Goal: Information Seeking & Learning: Learn about a topic

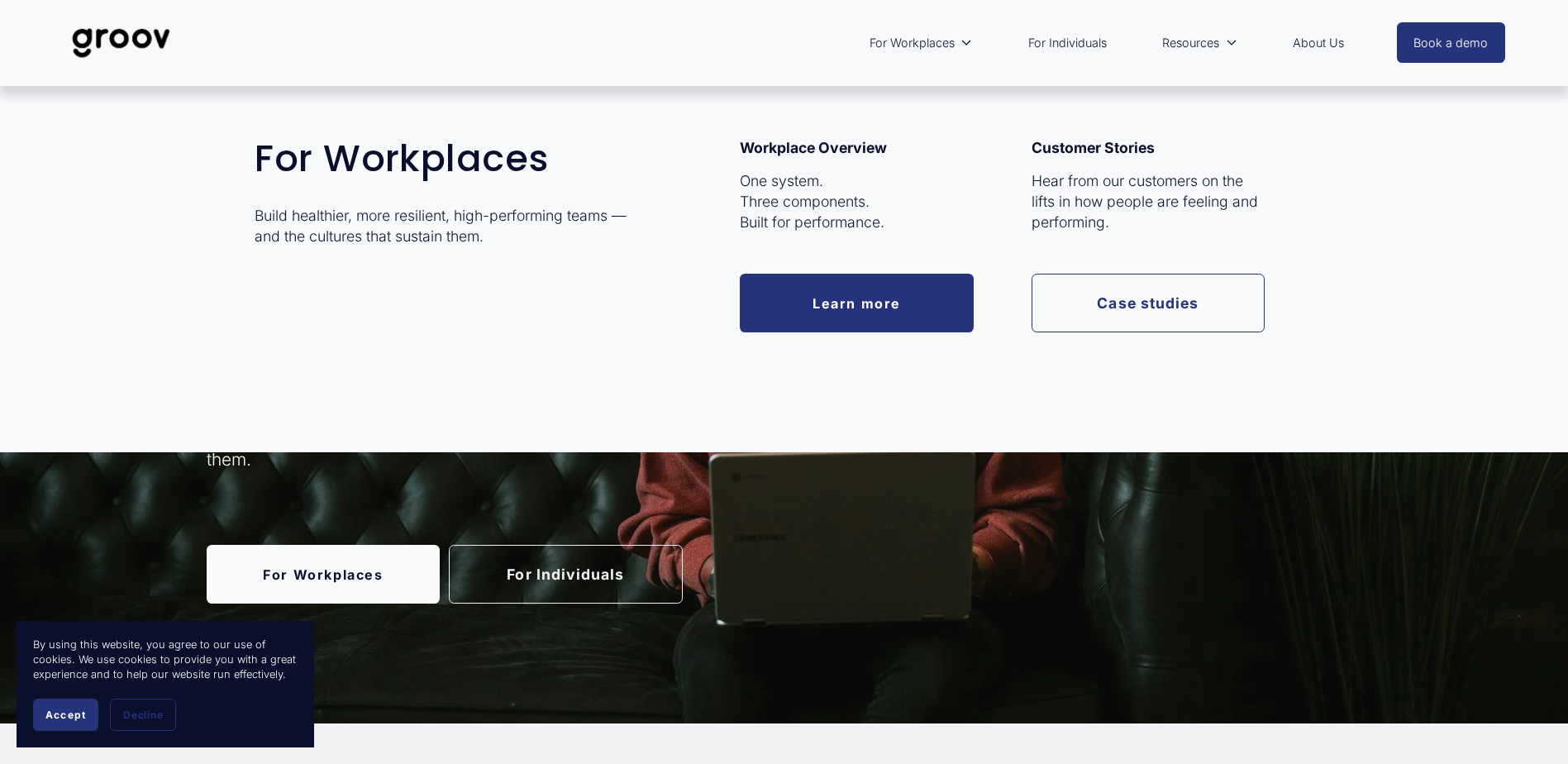
click at [948, 42] on span "For Workplaces" at bounding box center [911, 43] width 85 height 21
click at [892, 309] on link "Learn more" at bounding box center [857, 302] width 234 height 59
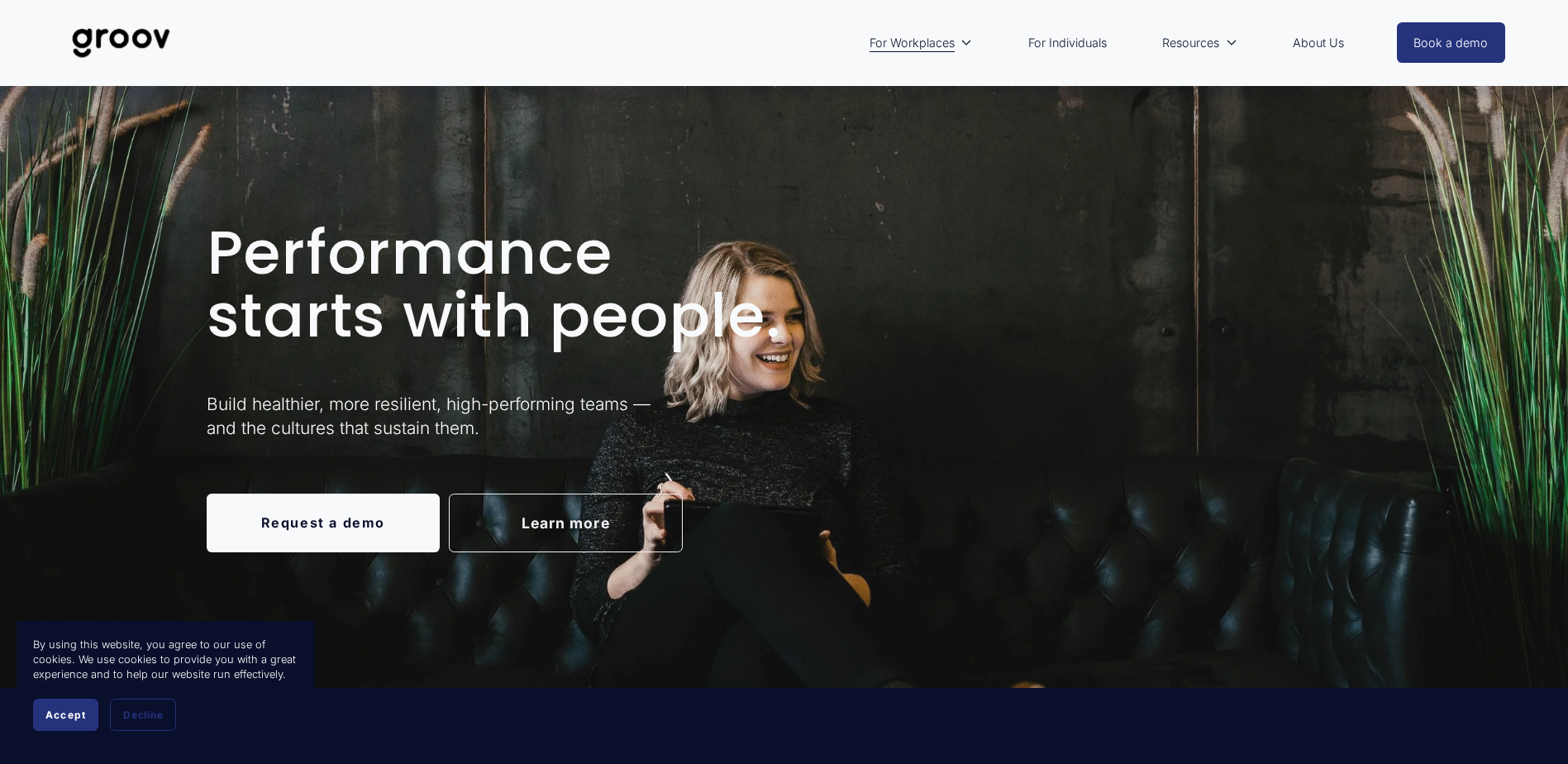
click at [1064, 44] on link "For Individuals" at bounding box center [1068, 42] width 95 height 38
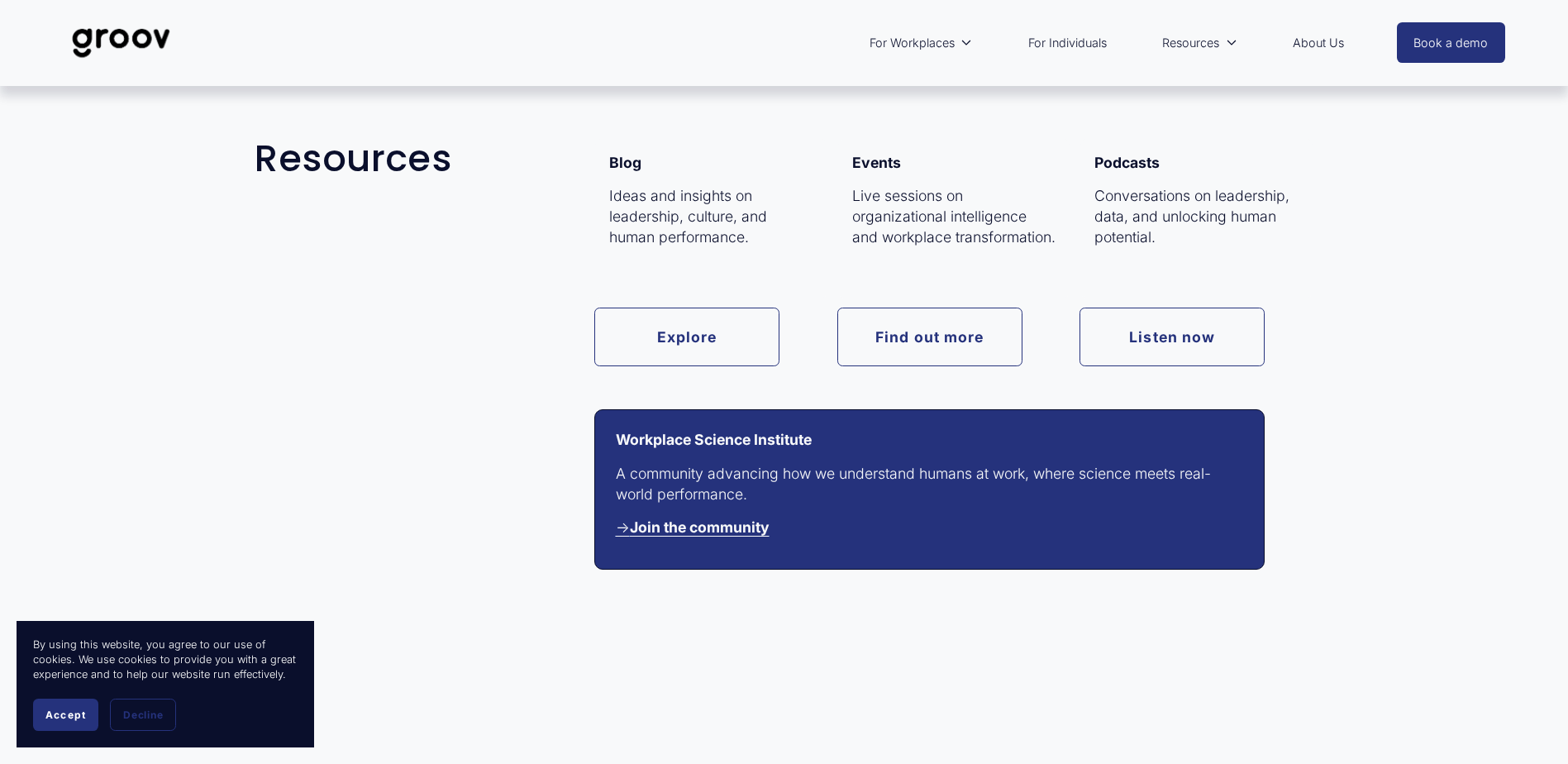
click at [1193, 37] on span "Resources" at bounding box center [1190, 43] width 57 height 21
click at [1195, 40] on span "Resources" at bounding box center [1190, 43] width 57 height 21
click at [910, 324] on link "Find out more" at bounding box center [930, 337] width 185 height 59
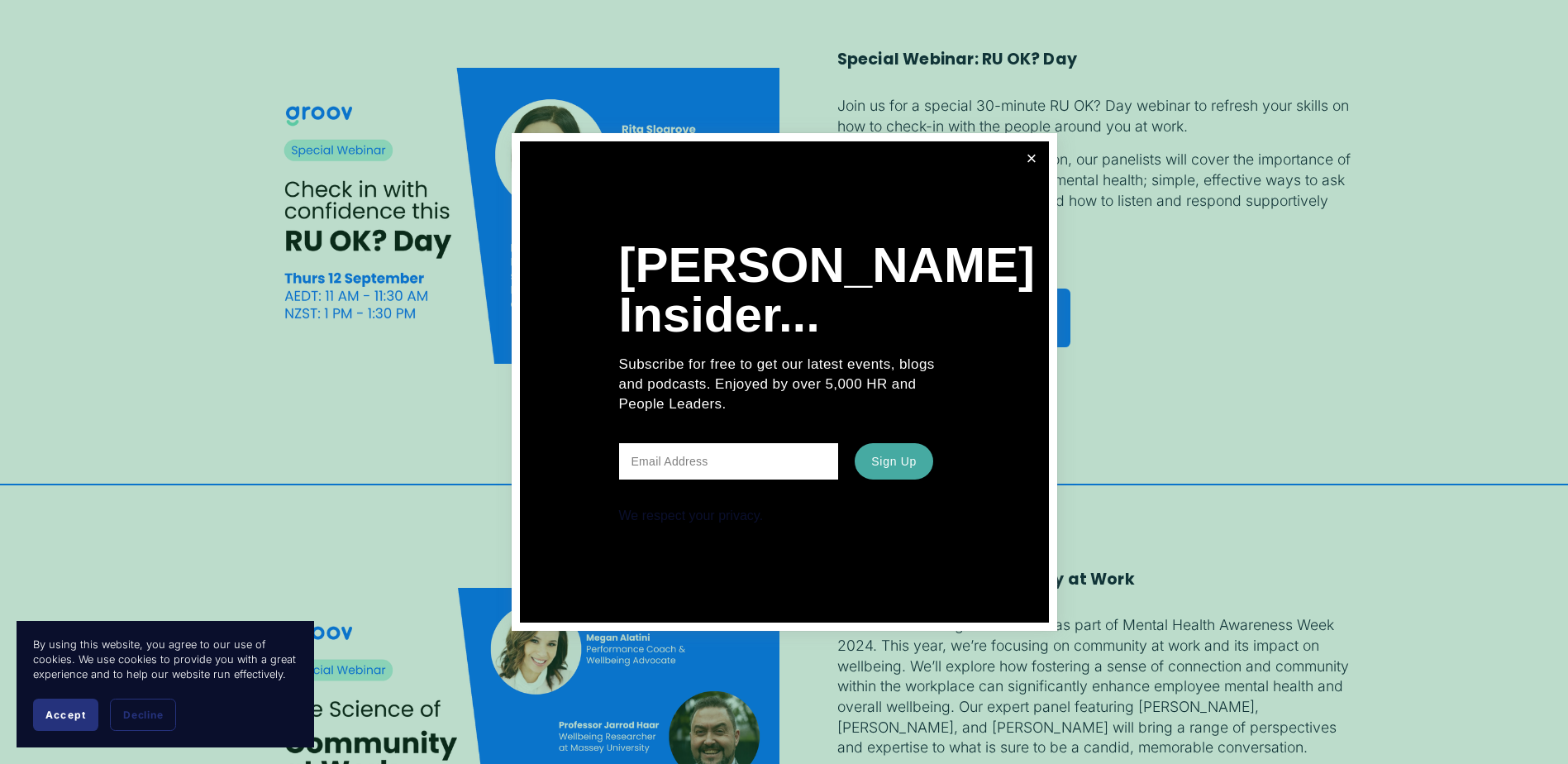
scroll to position [2646, 0]
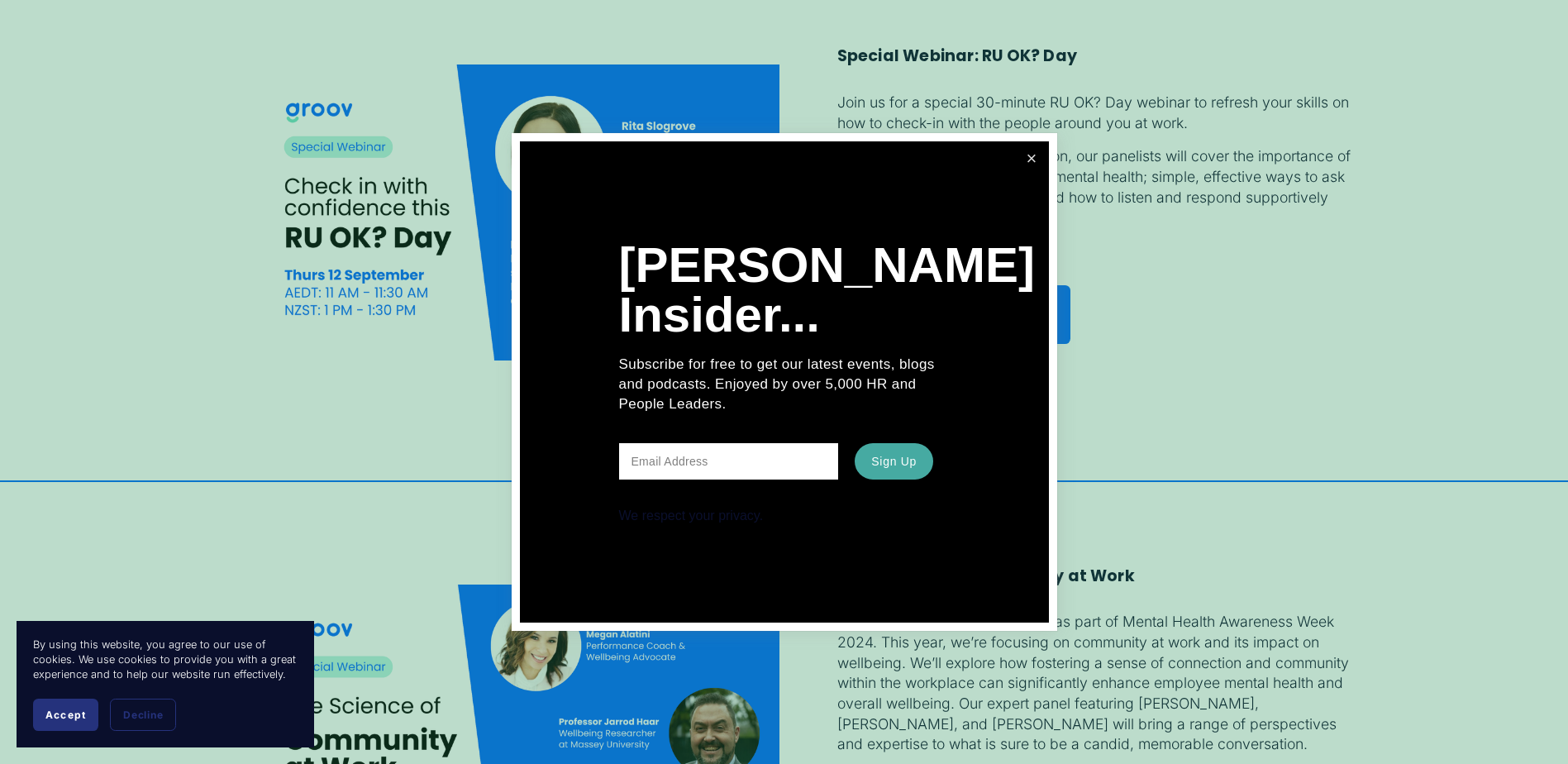
click at [1025, 157] on link "Close" at bounding box center [1031, 158] width 29 height 29
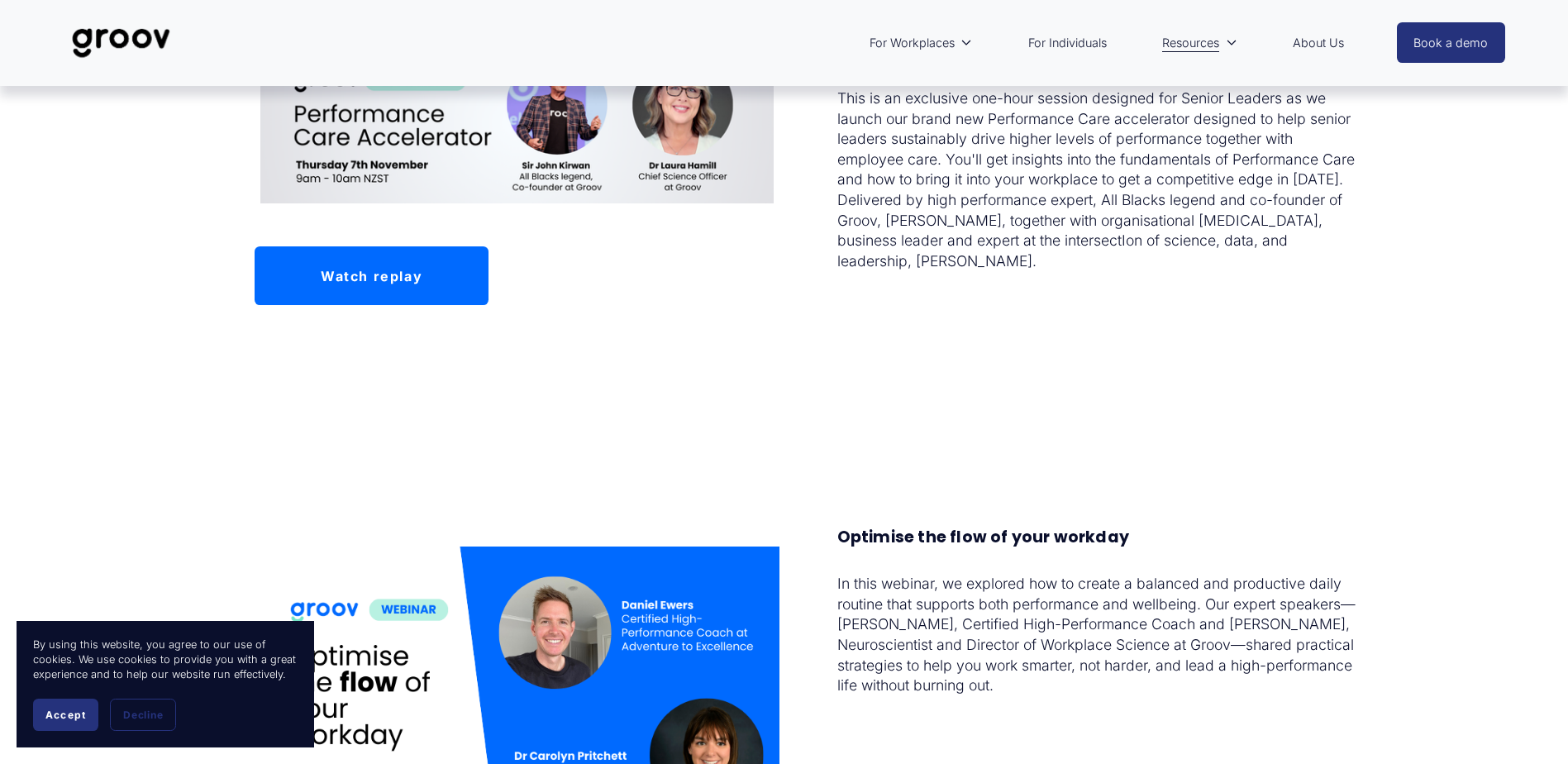
scroll to position [1406, 0]
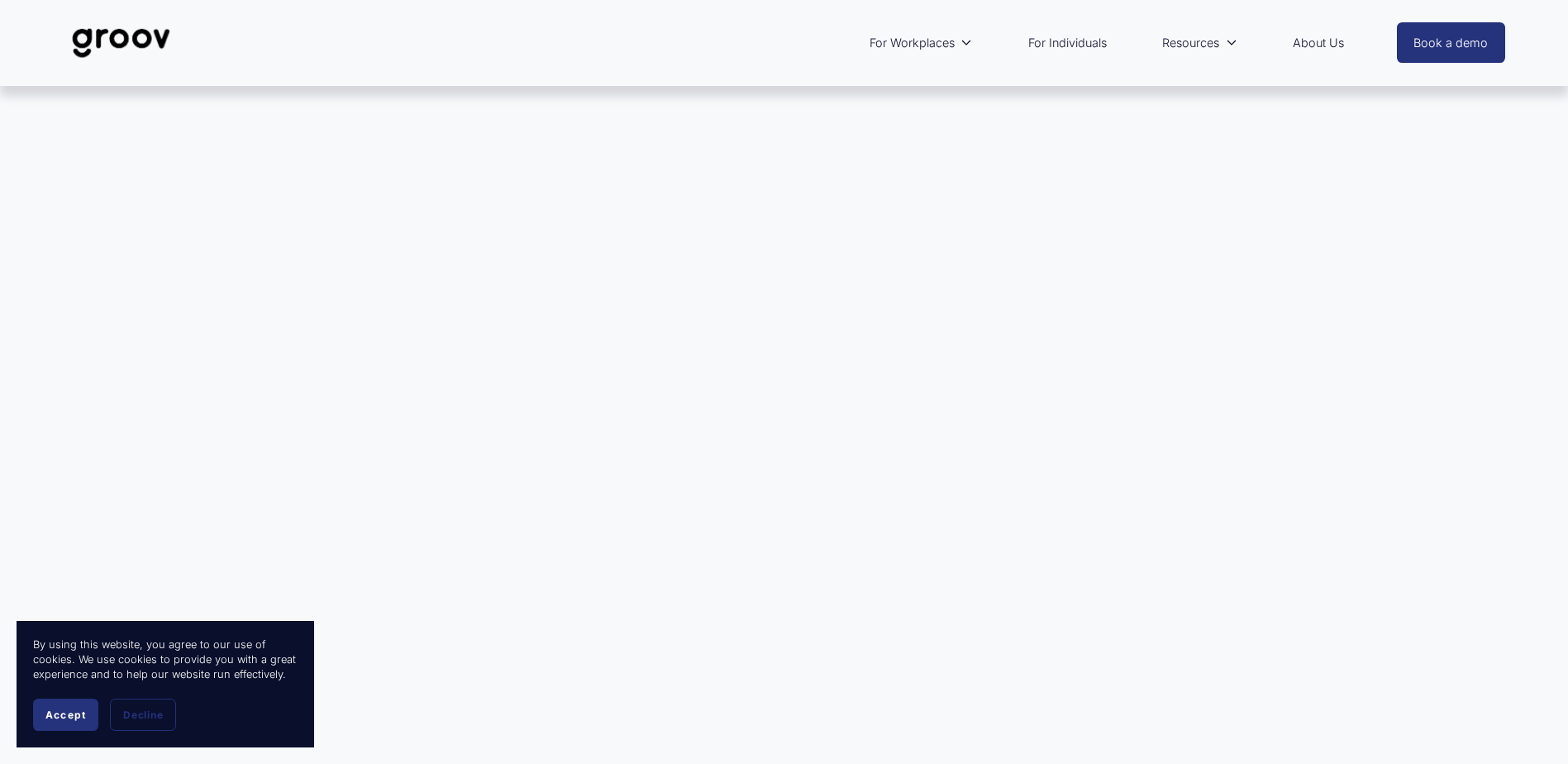
click at [379, 349] on div at bounding box center [784, 389] width 1568 height 607
click at [153, 40] on img at bounding box center [120, 43] width 117 height 55
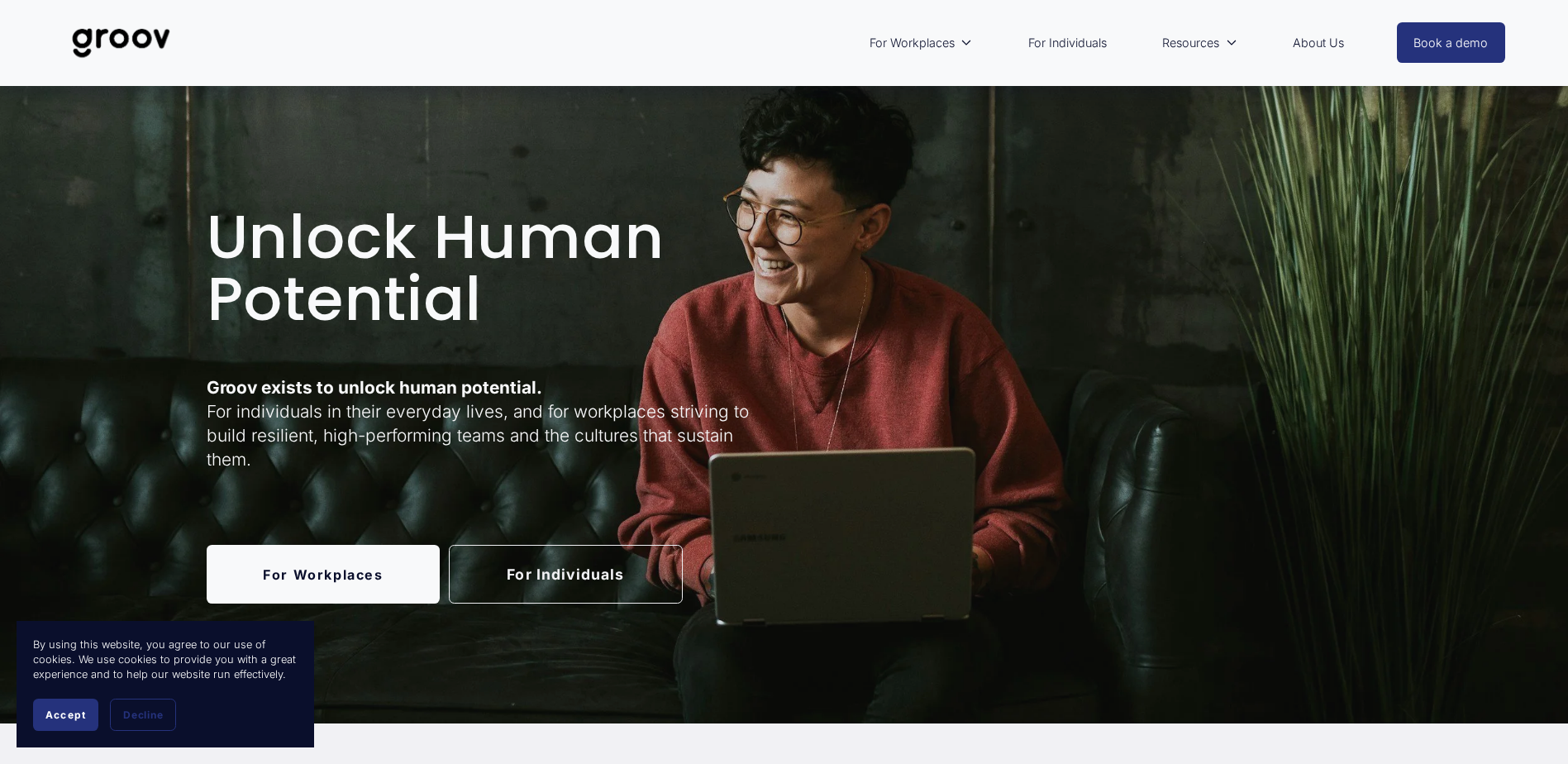
click at [304, 582] on link "For Workplaces" at bounding box center [323, 574] width 234 height 59
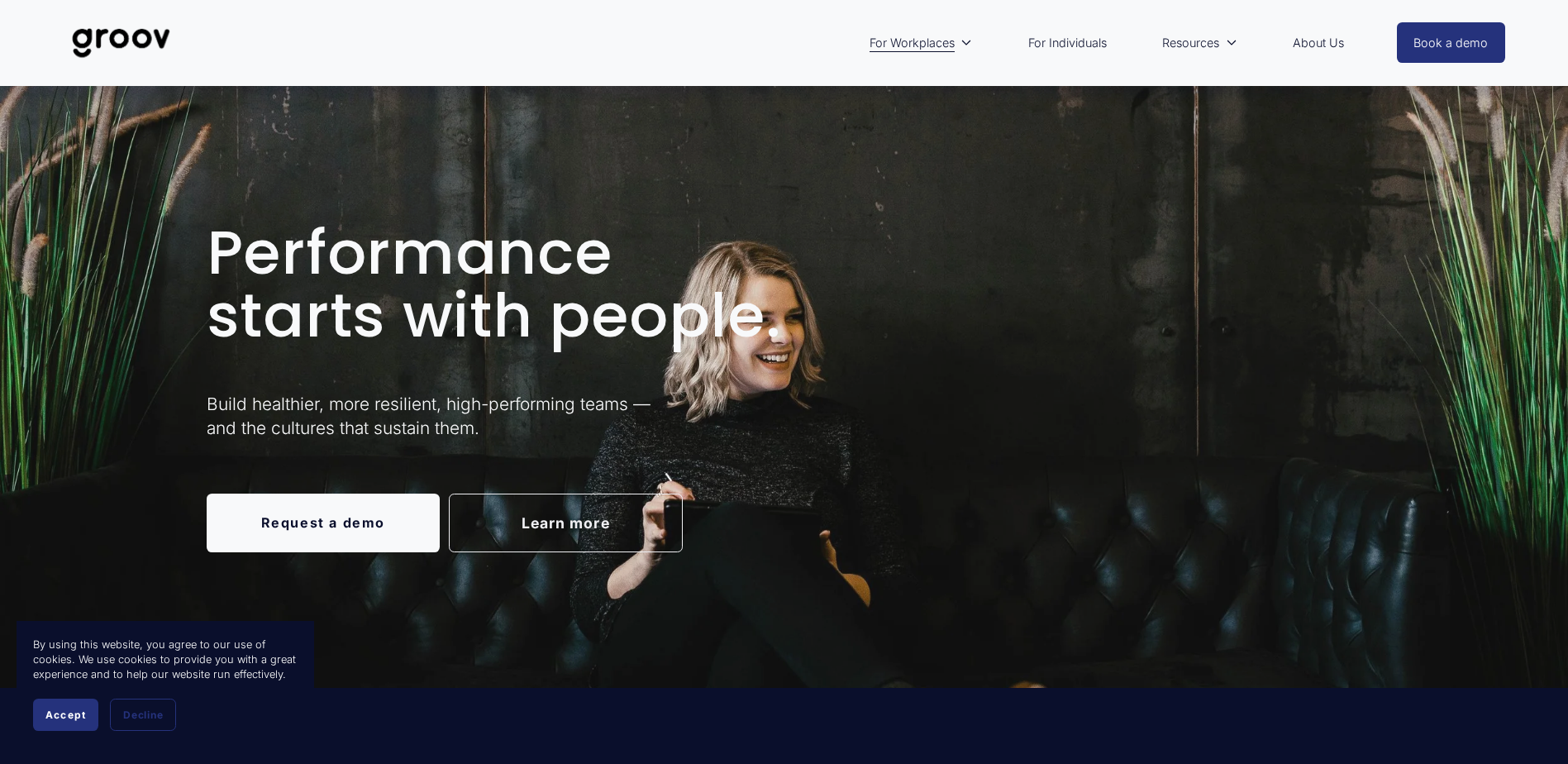
click at [345, 520] on link "Request a demo" at bounding box center [323, 522] width 234 height 59
click at [1063, 36] on link "For Individuals" at bounding box center [1068, 42] width 95 height 38
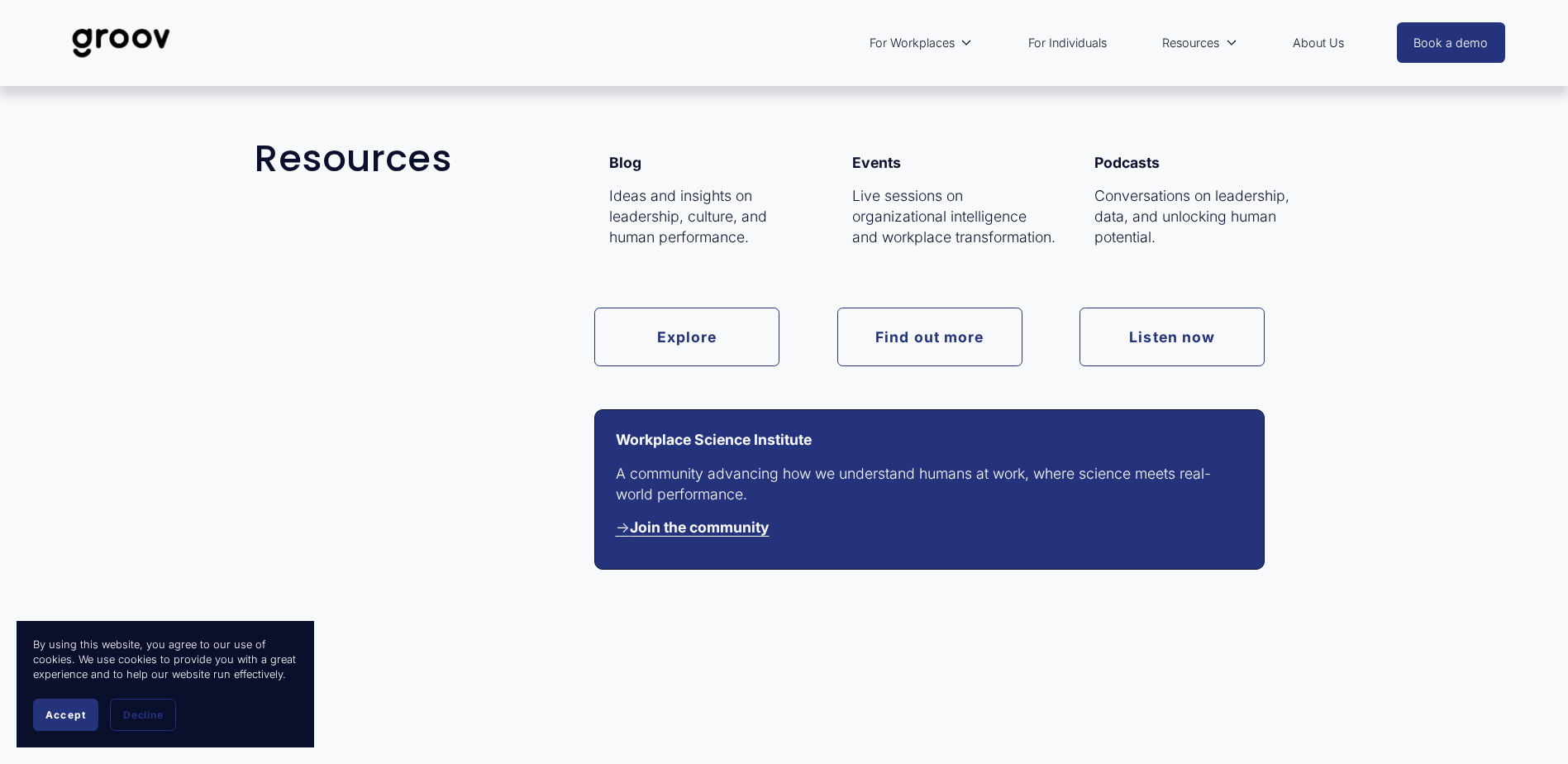
click at [734, 528] on strong "Join the community" at bounding box center [700, 528] width 140 height 18
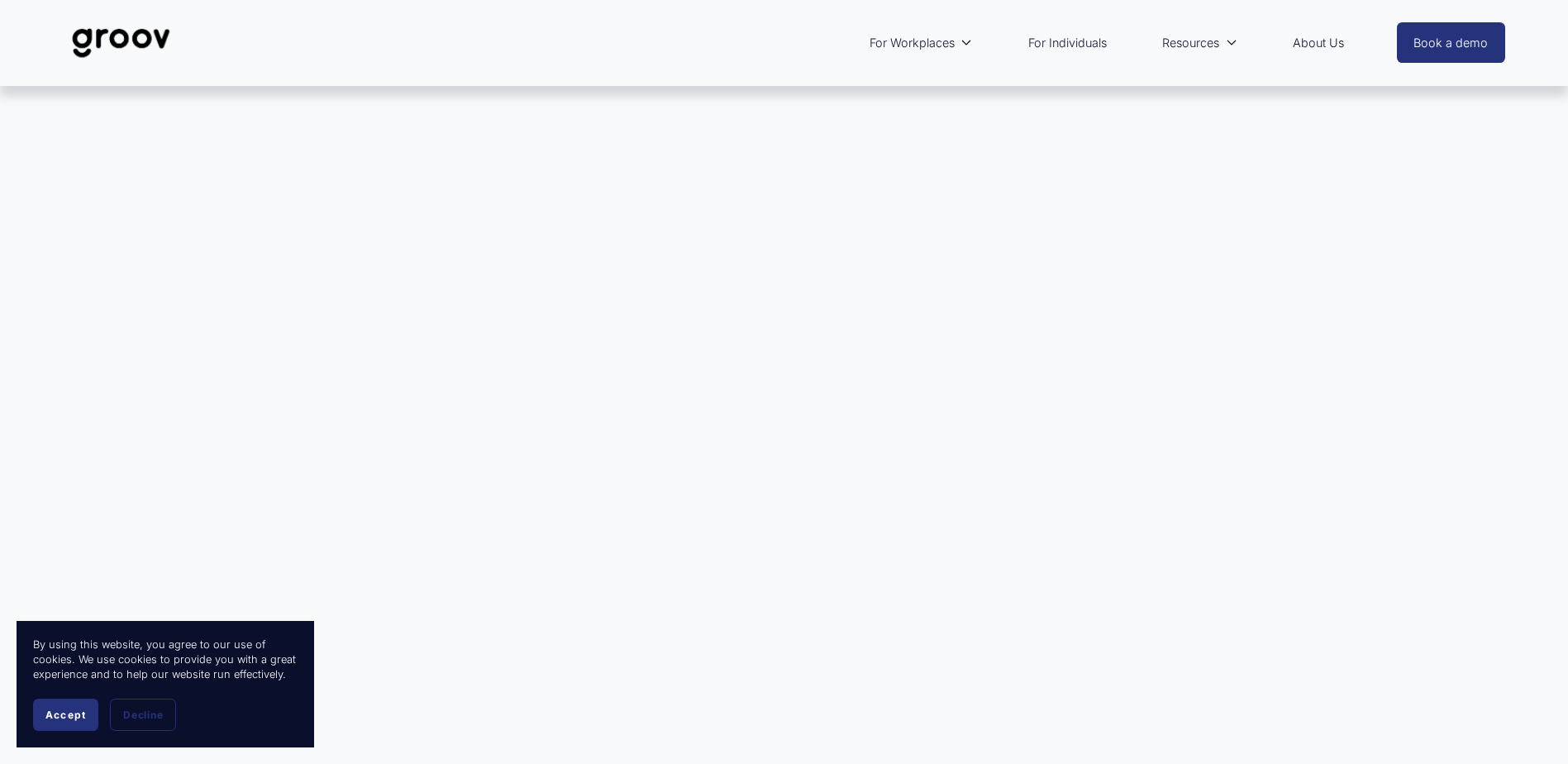
click at [1074, 44] on link "For Individuals" at bounding box center [1068, 42] width 95 height 38
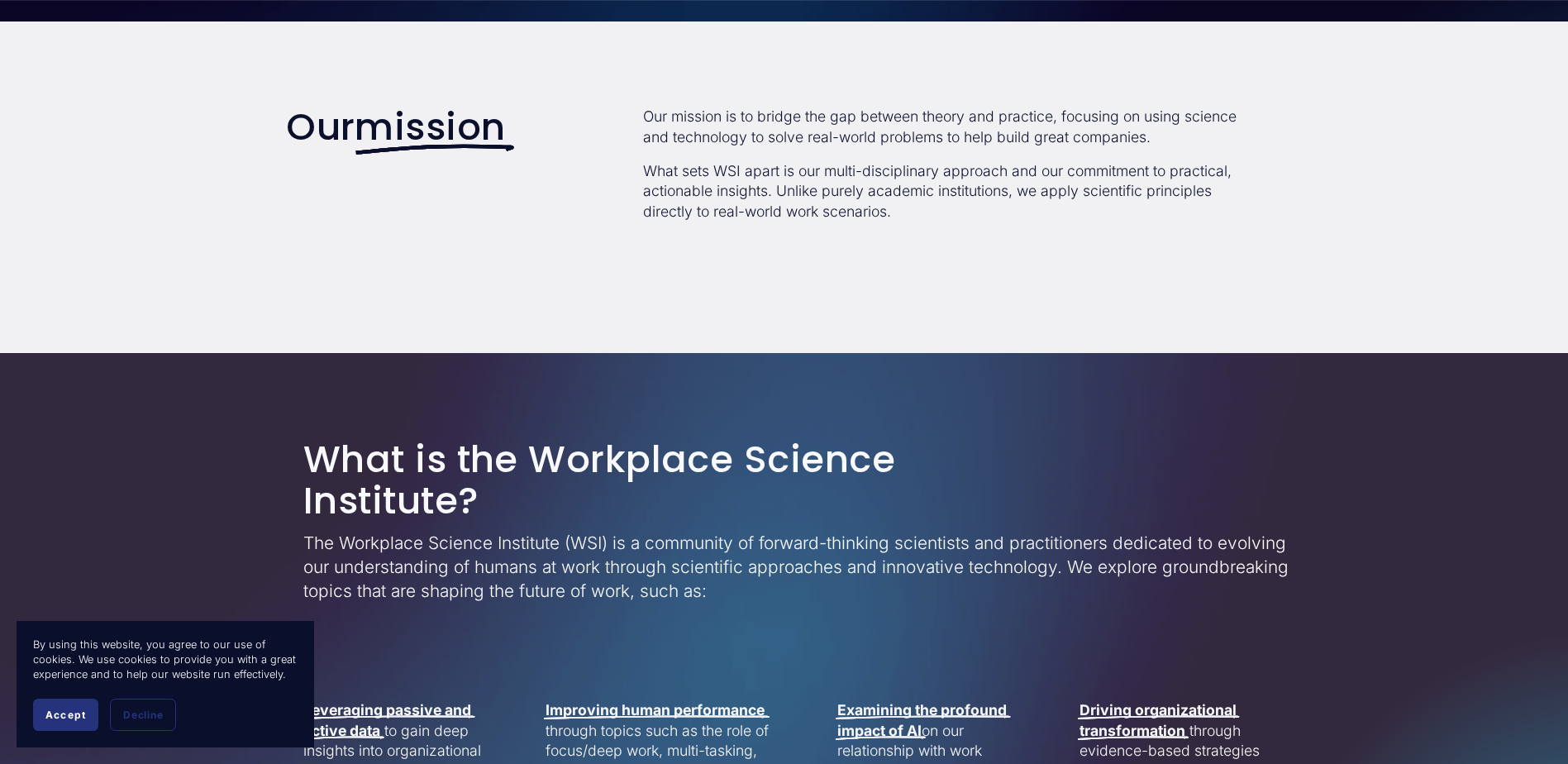
scroll to position [496, 0]
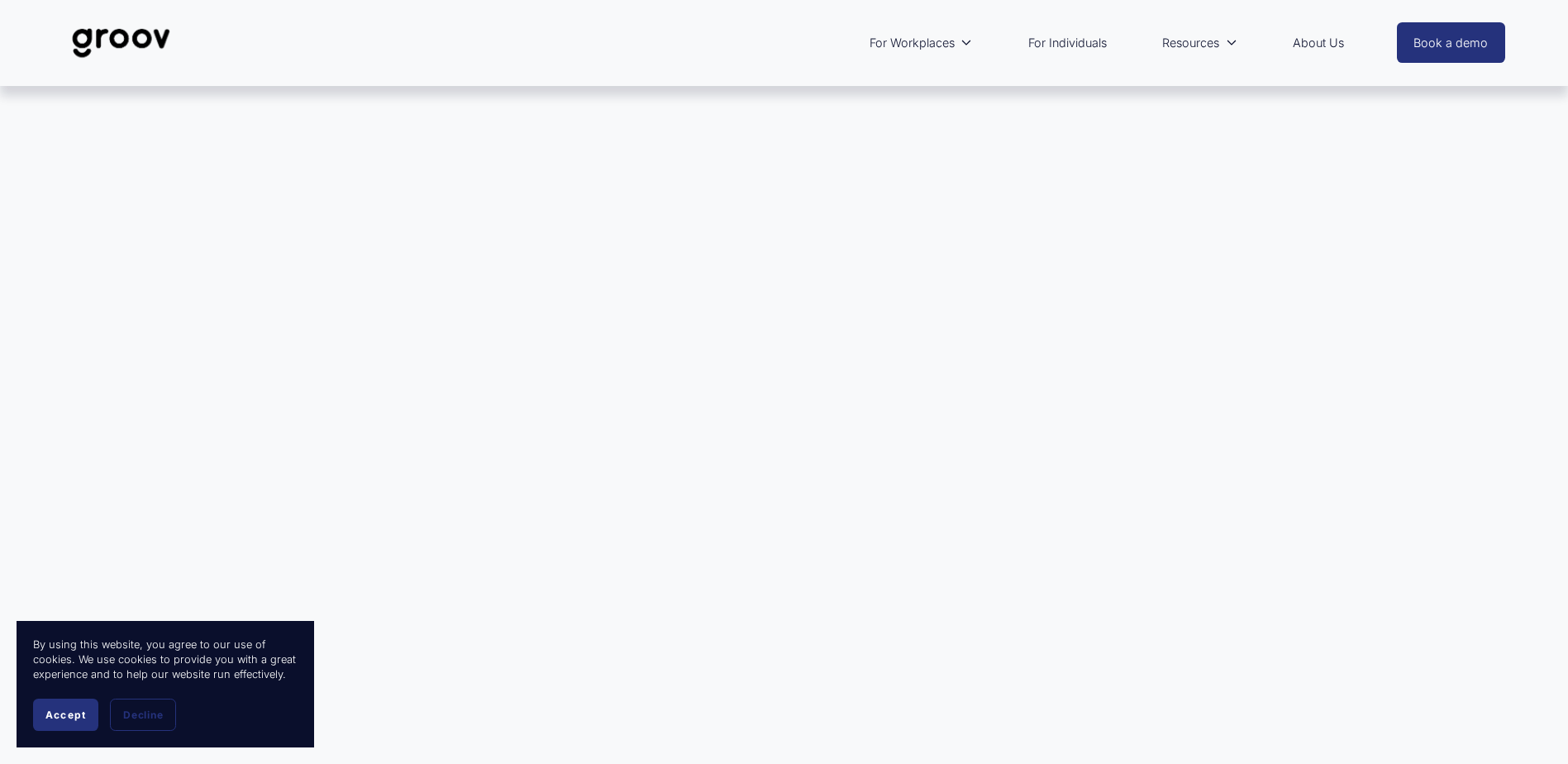
click at [1074, 42] on link "For Individuals" at bounding box center [1068, 42] width 95 height 38
click at [759, 393] on div at bounding box center [784, 389] width 1568 height 607
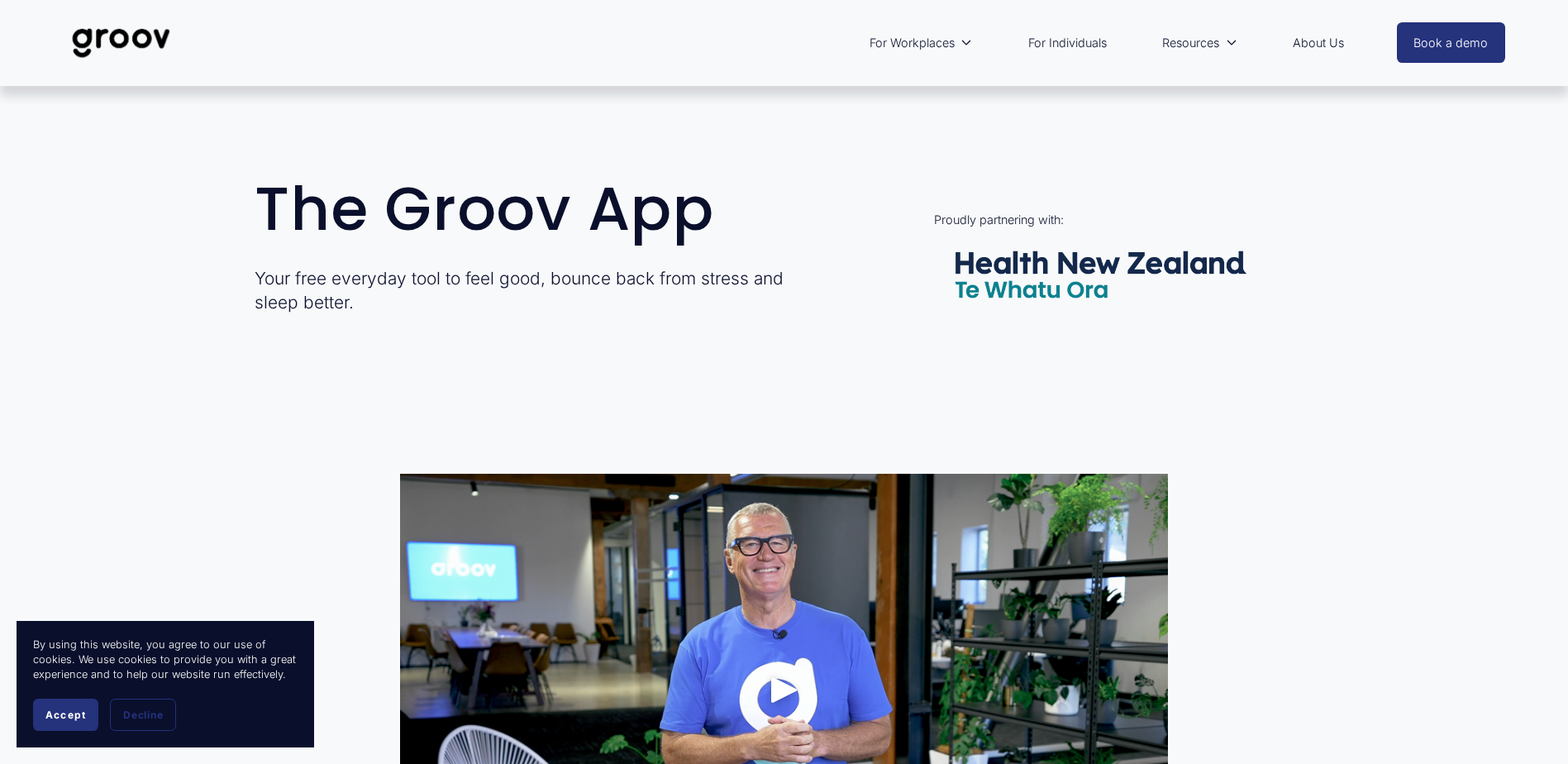
scroll to position [248, 0]
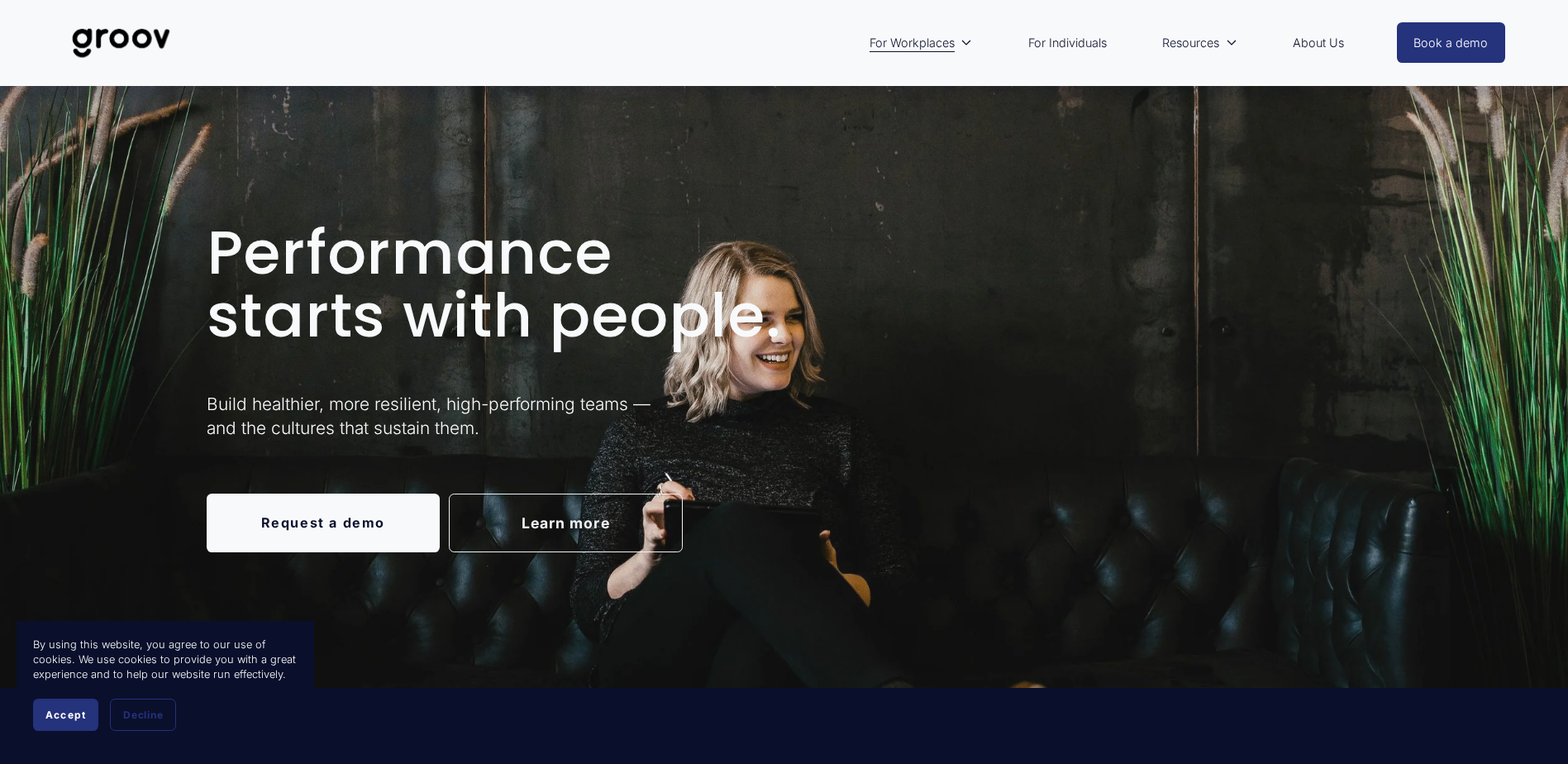
click at [1070, 42] on link "For Individuals" at bounding box center [1068, 42] width 95 height 38
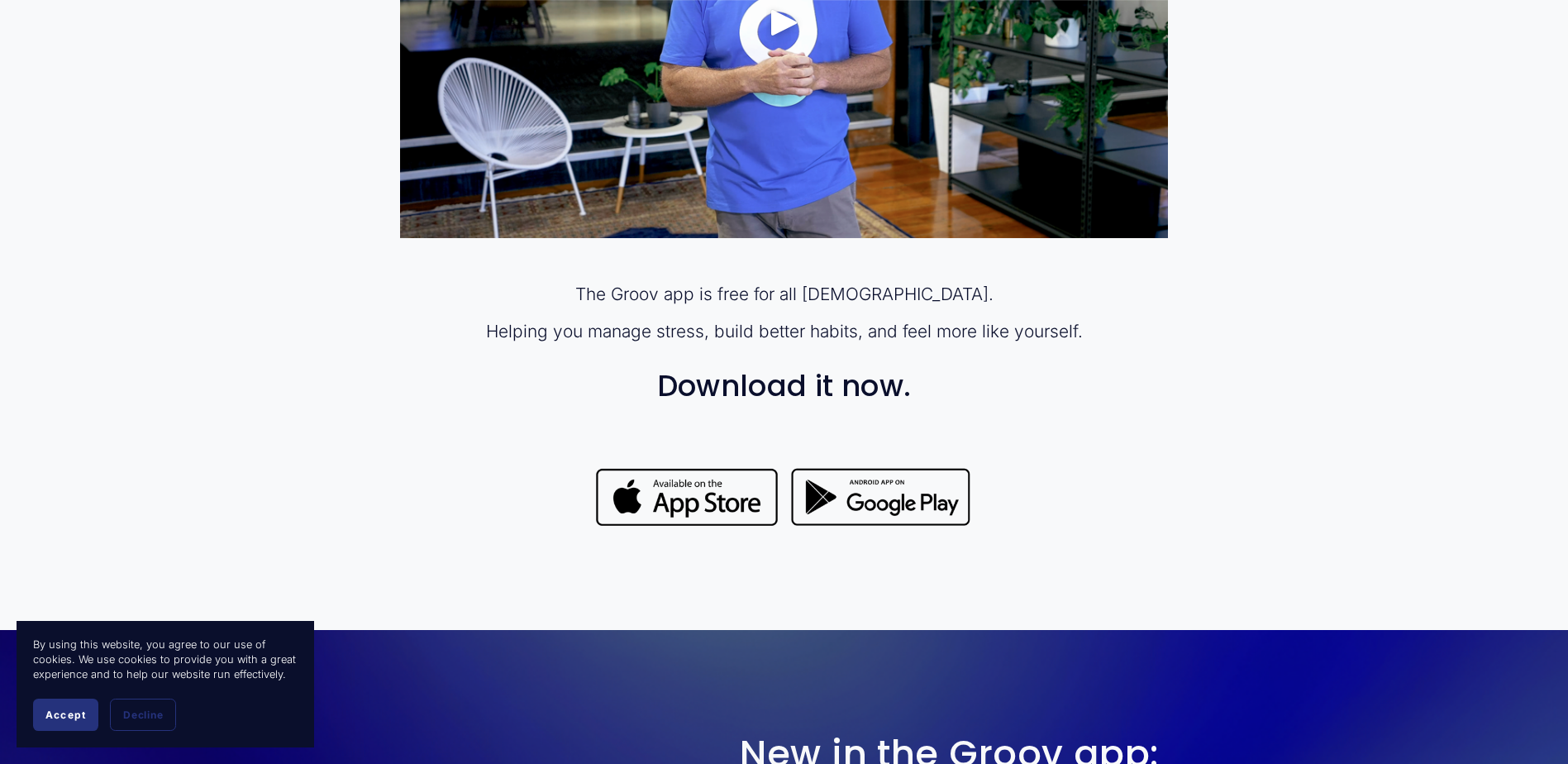
scroll to position [1158, 0]
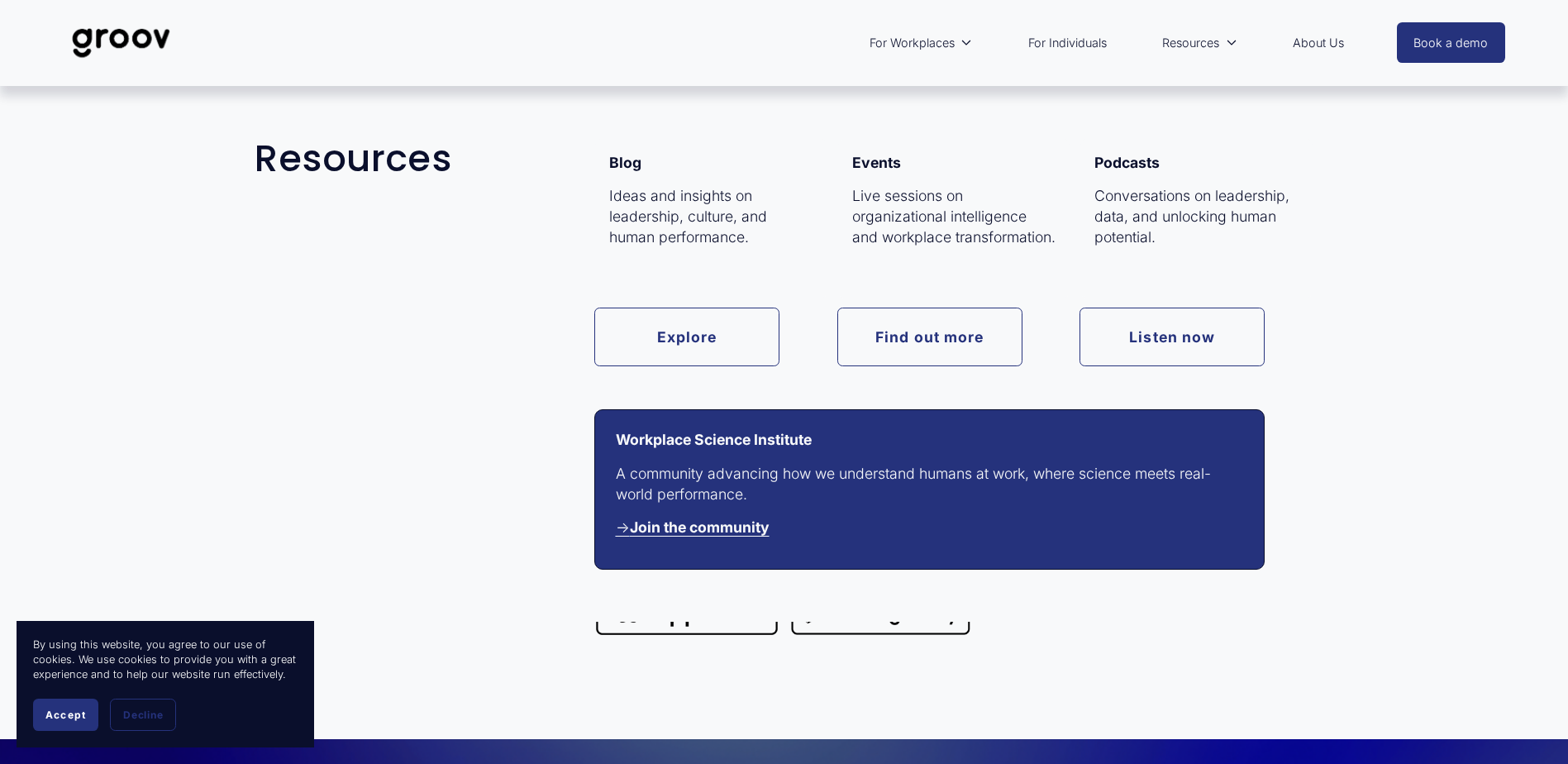
click at [1198, 44] on span "Resources" at bounding box center [1190, 43] width 57 height 21
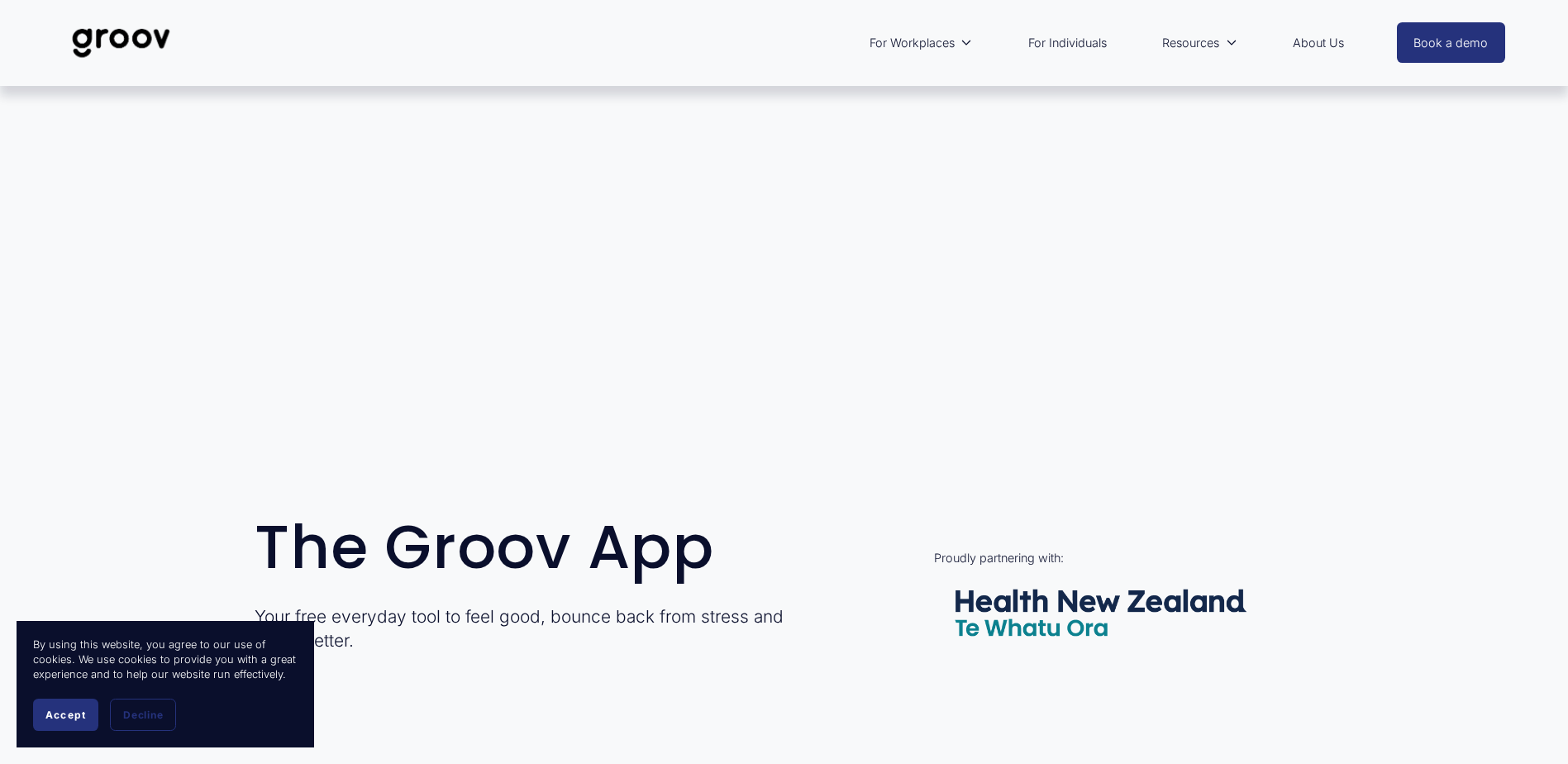
scroll to position [0, 0]
